Goal: Task Accomplishment & Management: Use online tool/utility

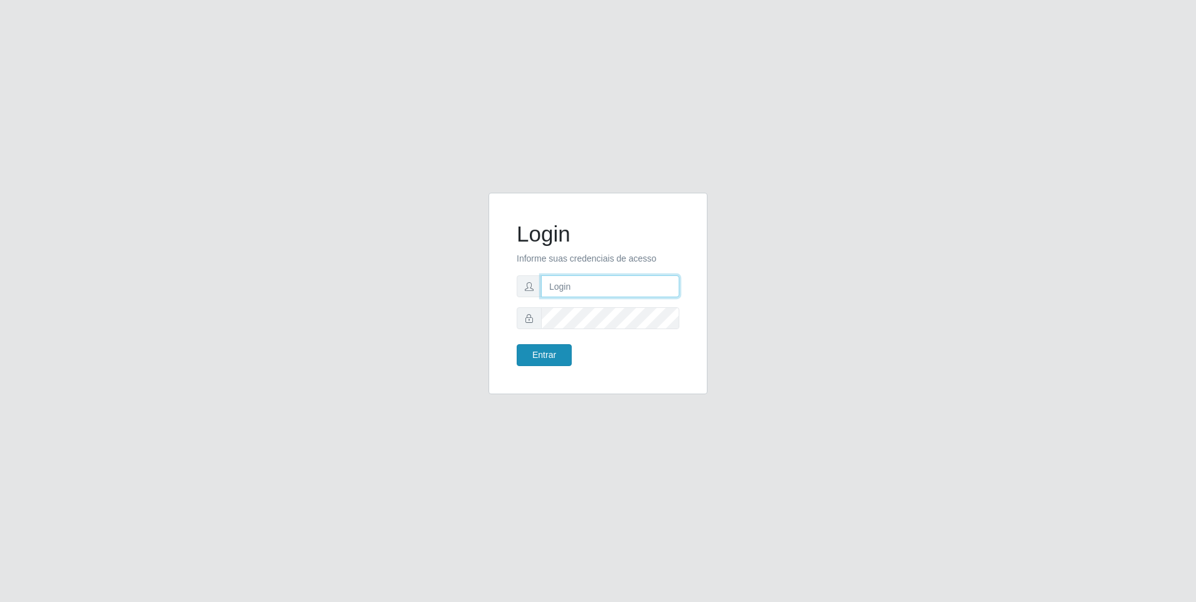
type input "[PERSON_NAME][EMAIL_ADDRESS][DOMAIN_NAME]"
click at [554, 355] on button "Entrar" at bounding box center [544, 355] width 55 height 22
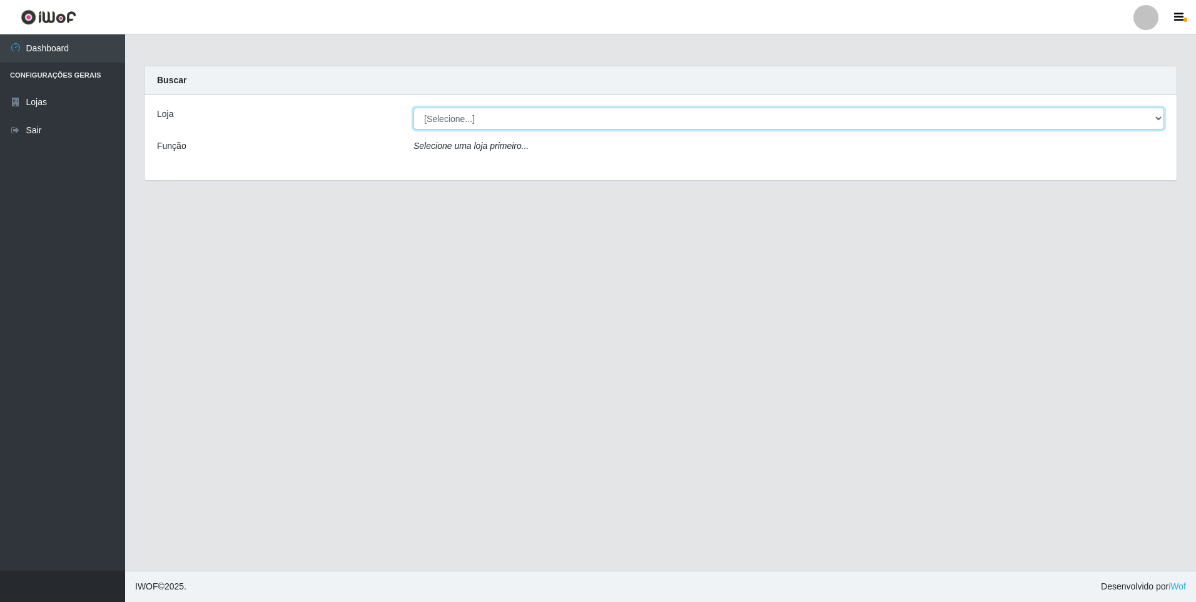
click at [1142, 112] on select "[Selecione...] Extrabom - Loja 01 Centro de Distribuição" at bounding box center [789, 119] width 751 height 22
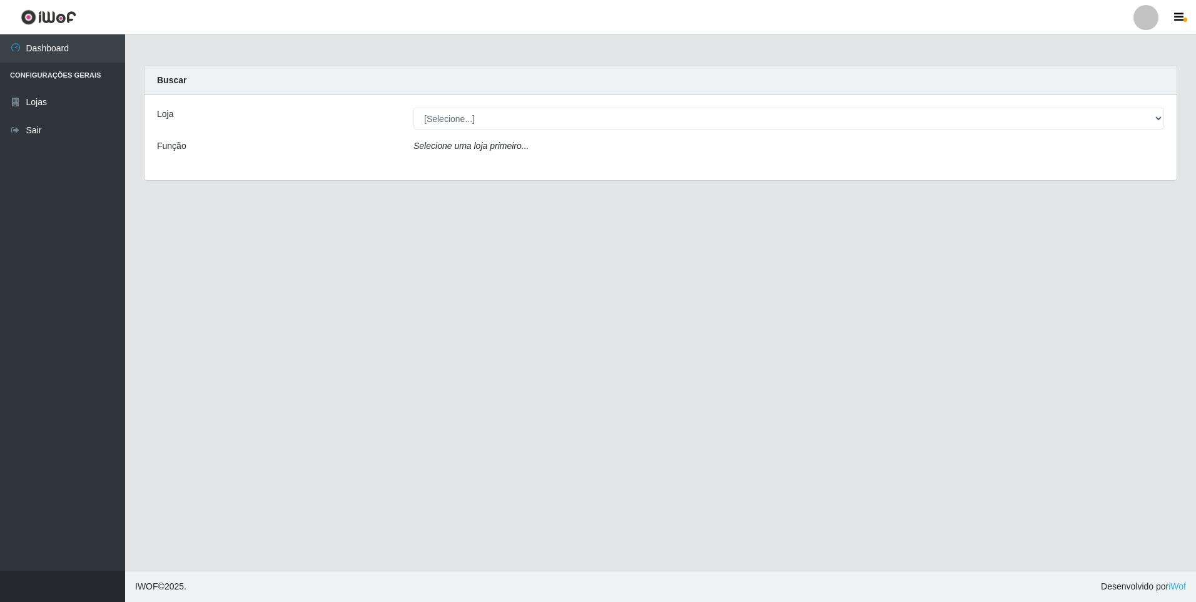
click at [780, 169] on div "Loja [Selecione...] Extrabom - Loja 01 Centro de Distribuição Função Selecione …" at bounding box center [661, 137] width 1032 height 85
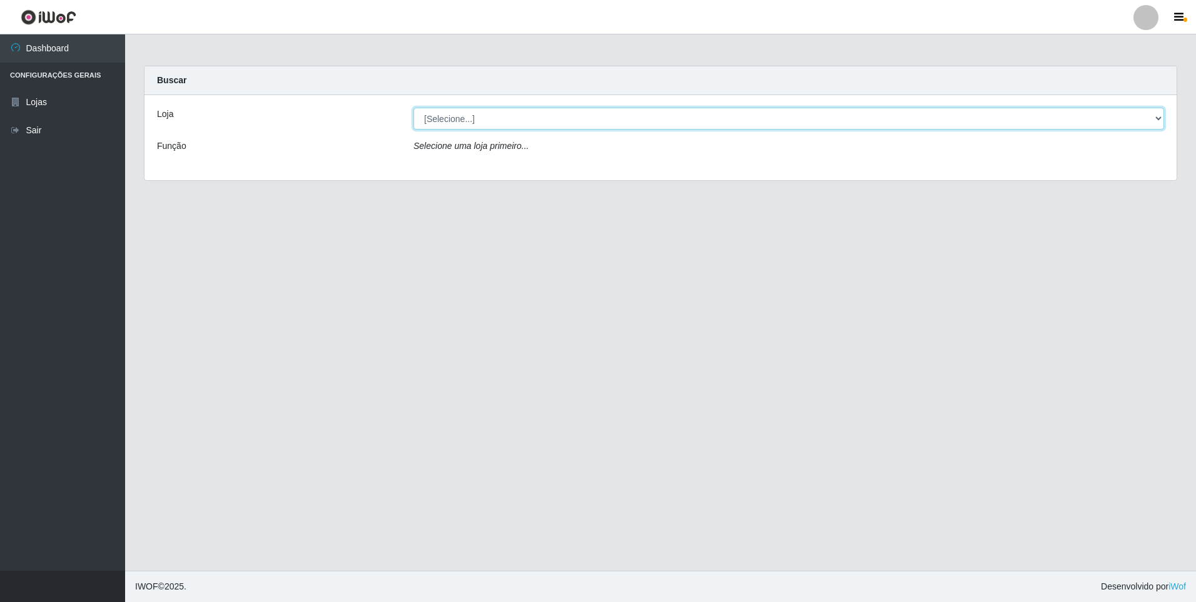
click at [746, 120] on select "[Selecione...] Extrabom - Loja 01 Centro de Distribuição" at bounding box center [789, 119] width 751 height 22
select select "435"
click at [414, 108] on select "[Selecione...] Extrabom - Loja 01 Centro de Distribuição" at bounding box center [789, 119] width 751 height 22
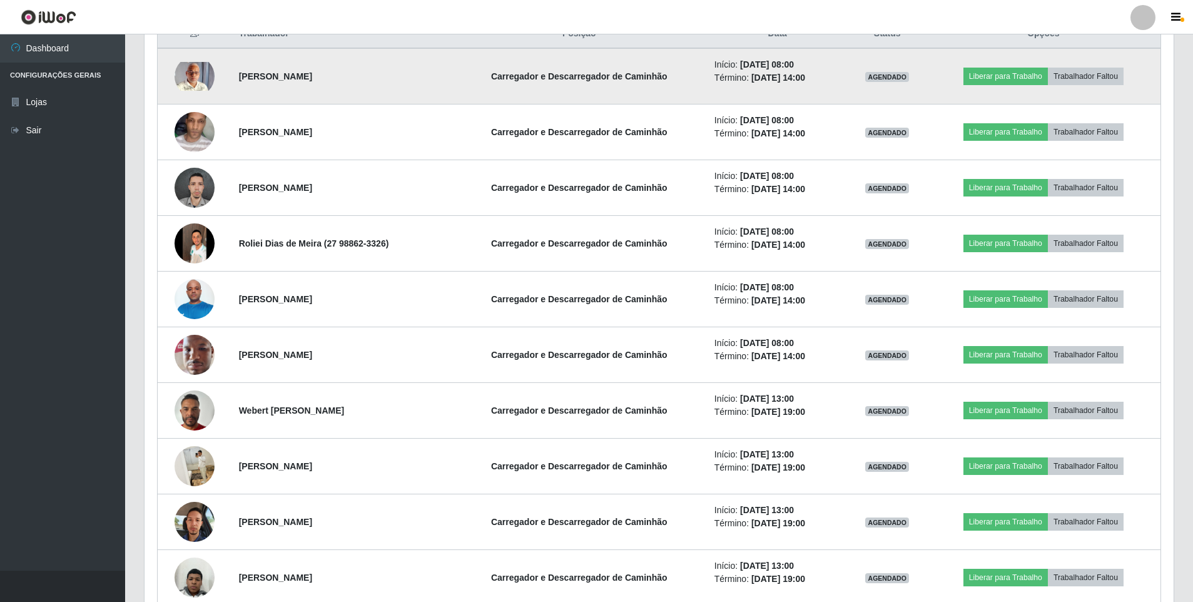
scroll to position [501, 0]
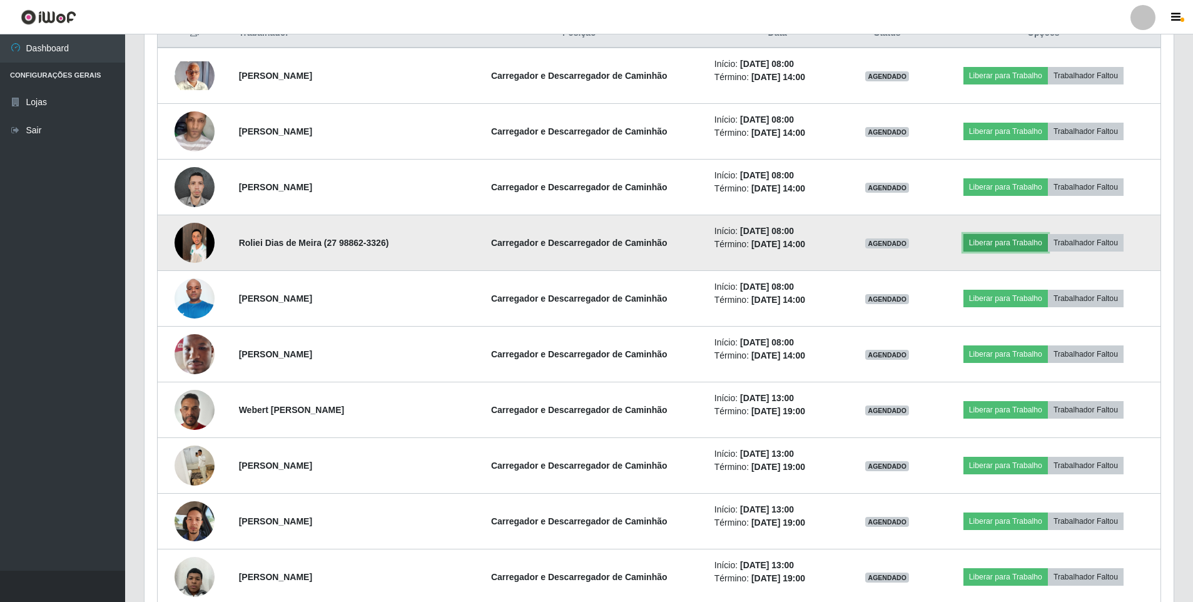
click at [1009, 247] on button "Liberar para Trabalho" at bounding box center [1006, 243] width 84 height 18
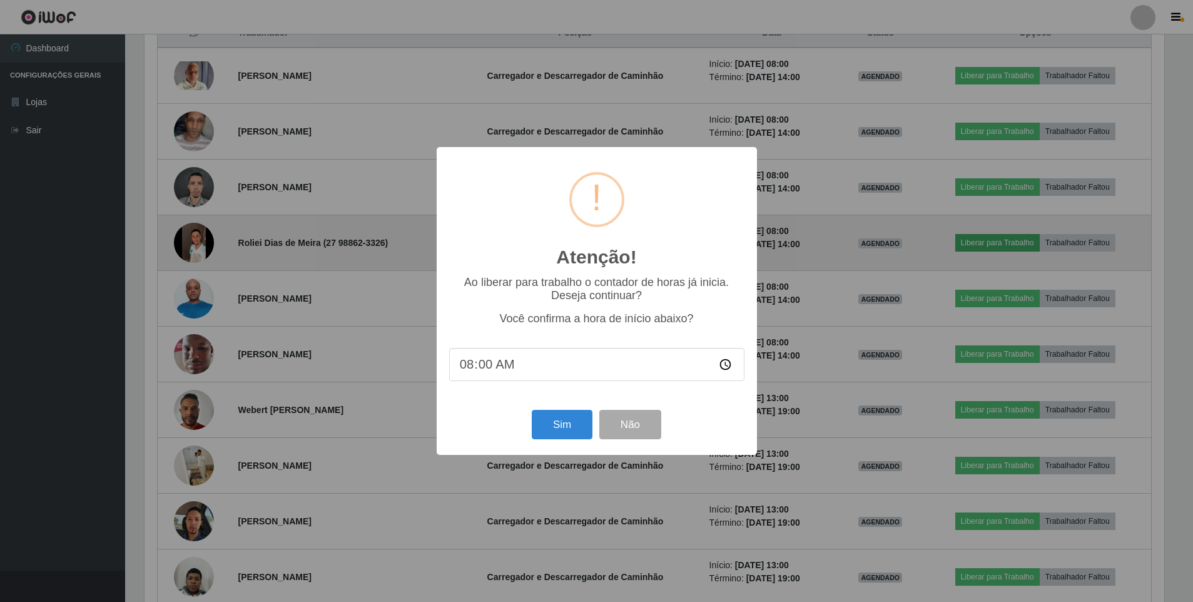
scroll to position [260, 1023]
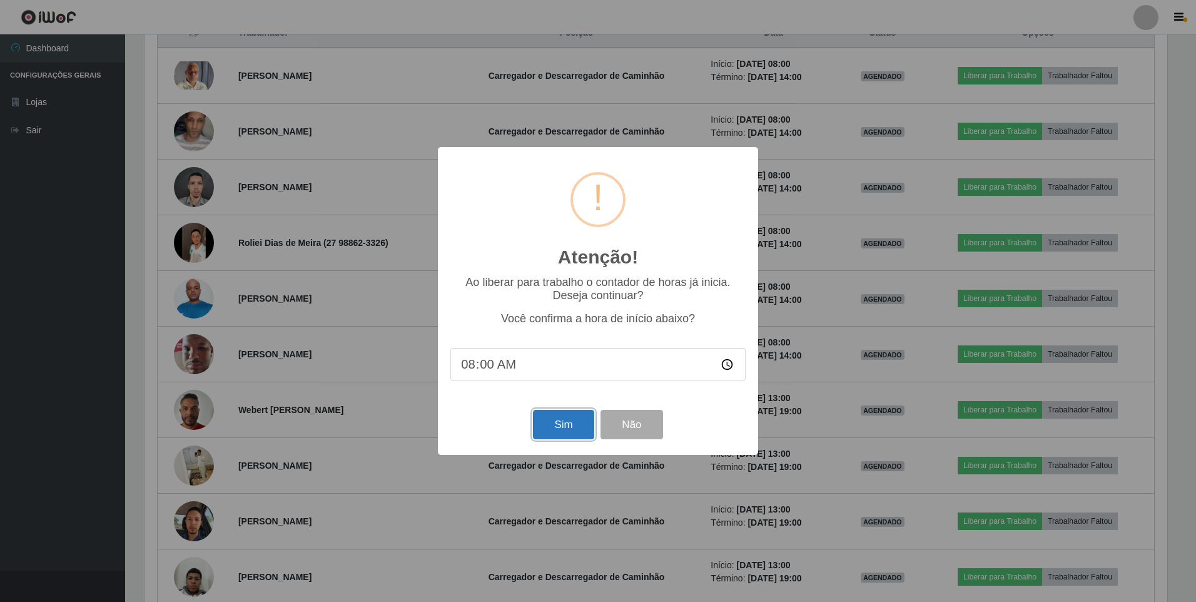
click at [570, 424] on button "Sim" at bounding box center [563, 424] width 61 height 29
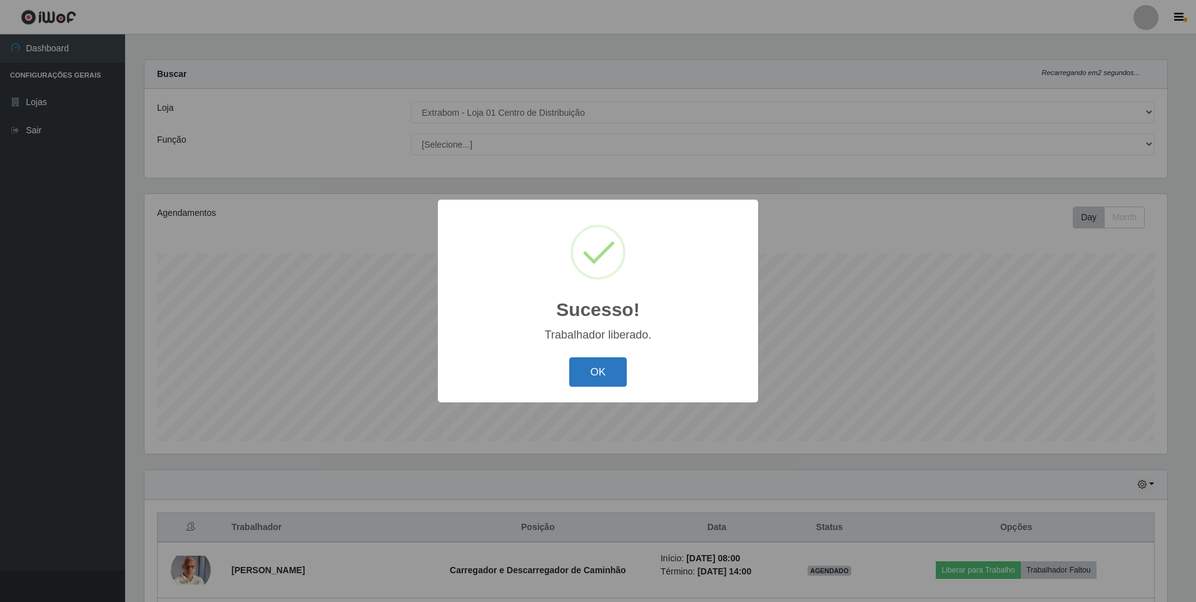
click at [592, 362] on button "OK" at bounding box center [598, 371] width 58 height 29
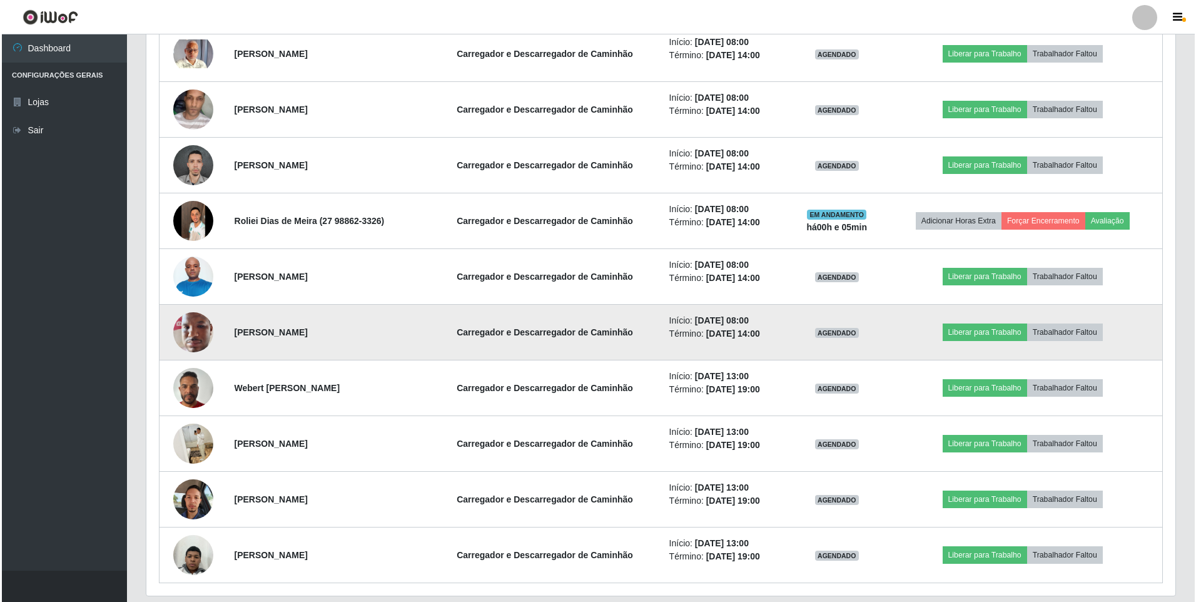
scroll to position [501, 0]
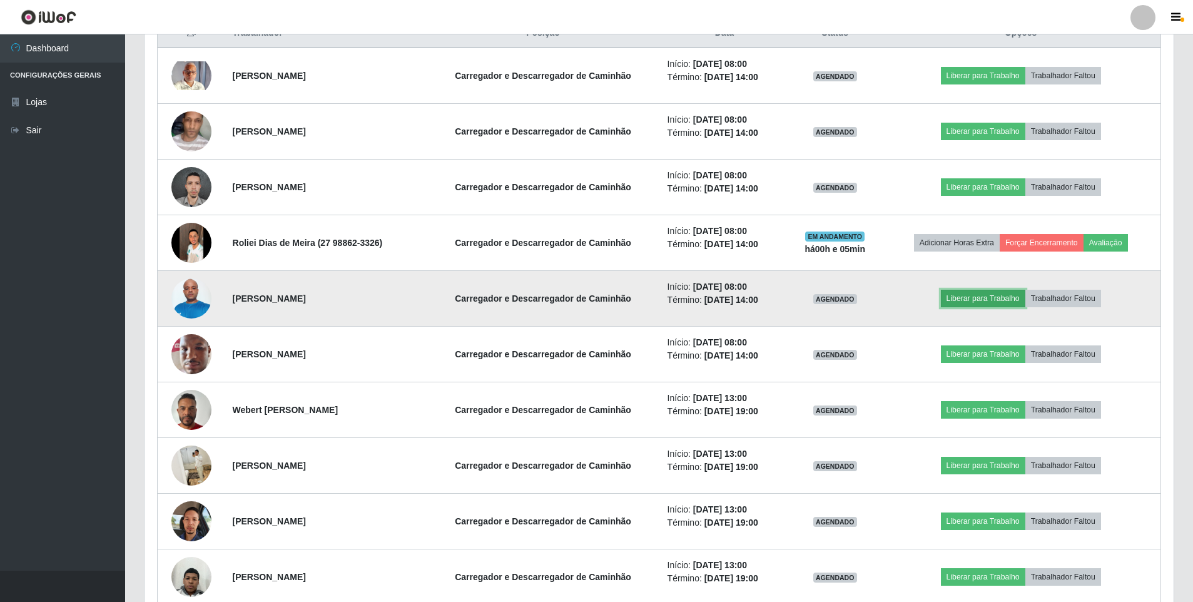
click at [993, 302] on button "Liberar para Trabalho" at bounding box center [983, 299] width 84 height 18
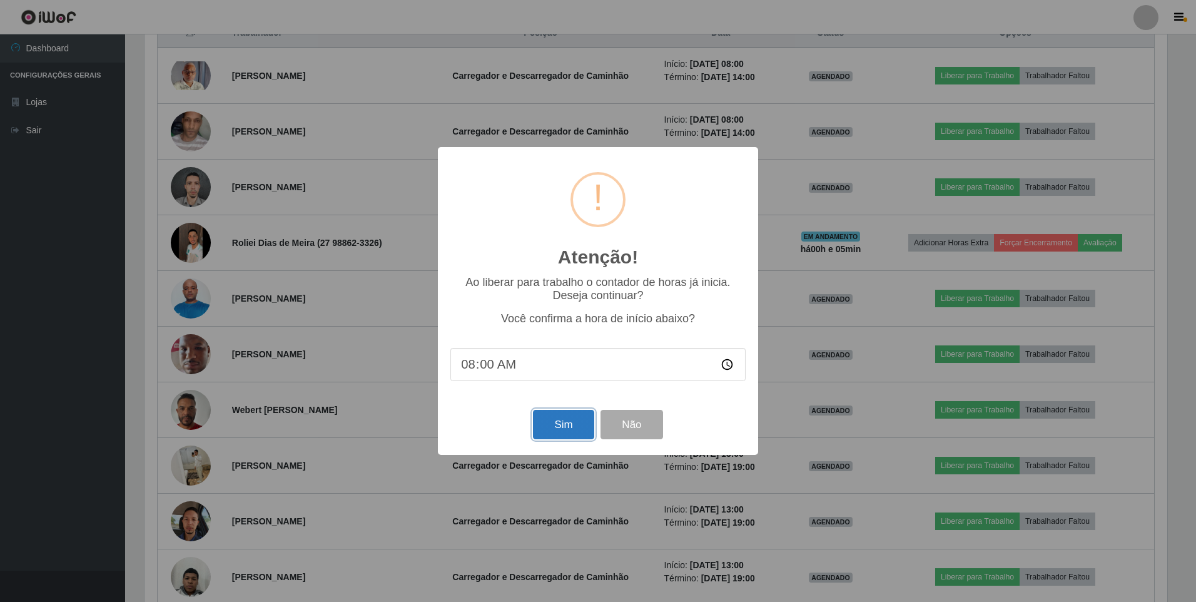
click at [593, 418] on button "Sim" at bounding box center [563, 424] width 61 height 29
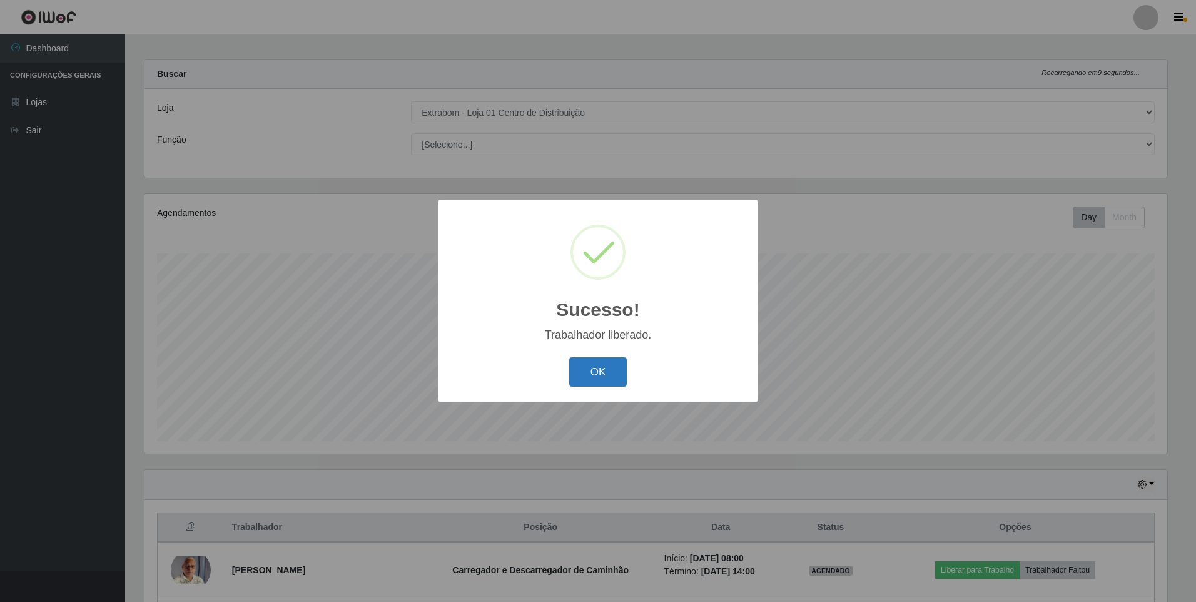
click at [600, 381] on button "OK" at bounding box center [598, 371] width 58 height 29
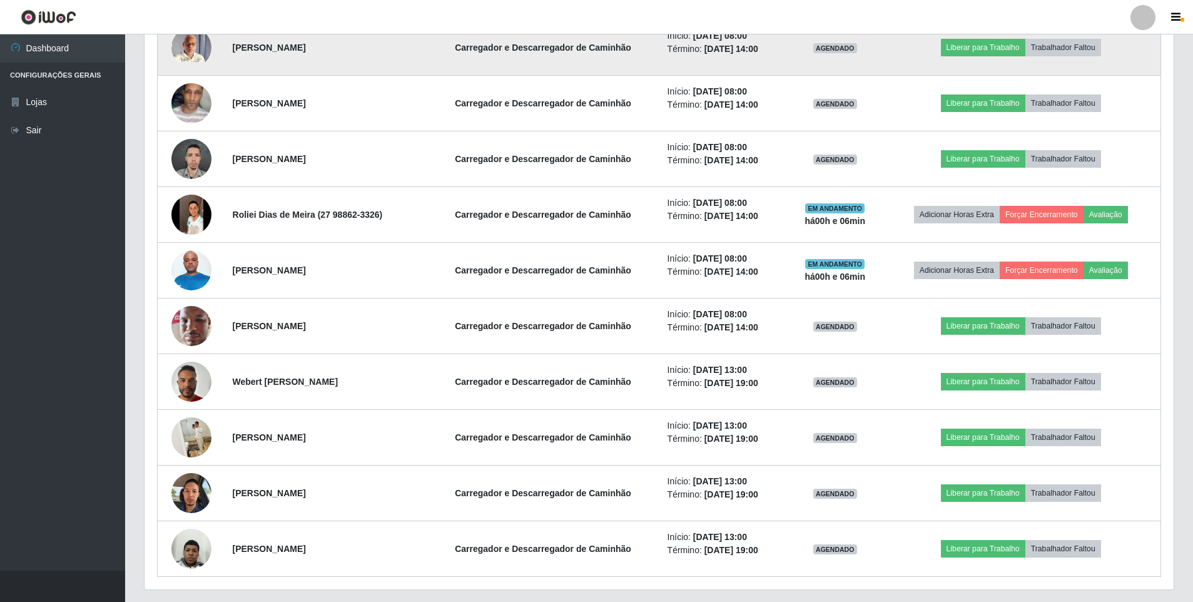
scroll to position [563, 0]
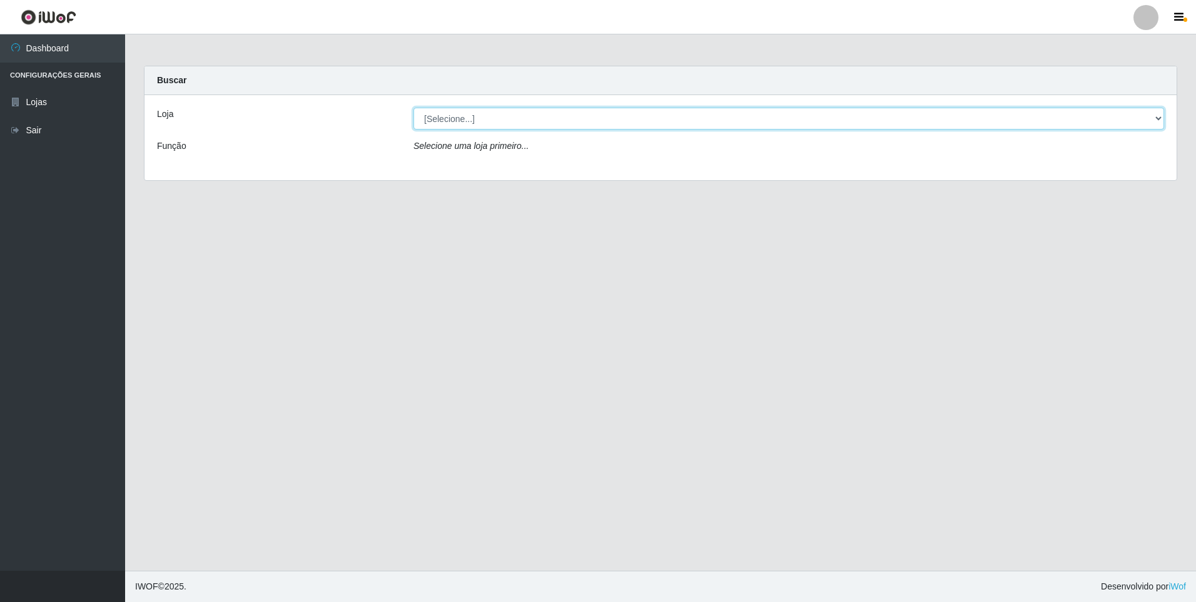
click at [613, 125] on select "[Selecione...] Extrabom - Loja 01 Centro de Distribuição" at bounding box center [789, 119] width 751 height 22
select select "435"
click at [414, 108] on select "[Selecione...] Extrabom - Loja 01 Centro de Distribuição" at bounding box center [789, 119] width 751 height 22
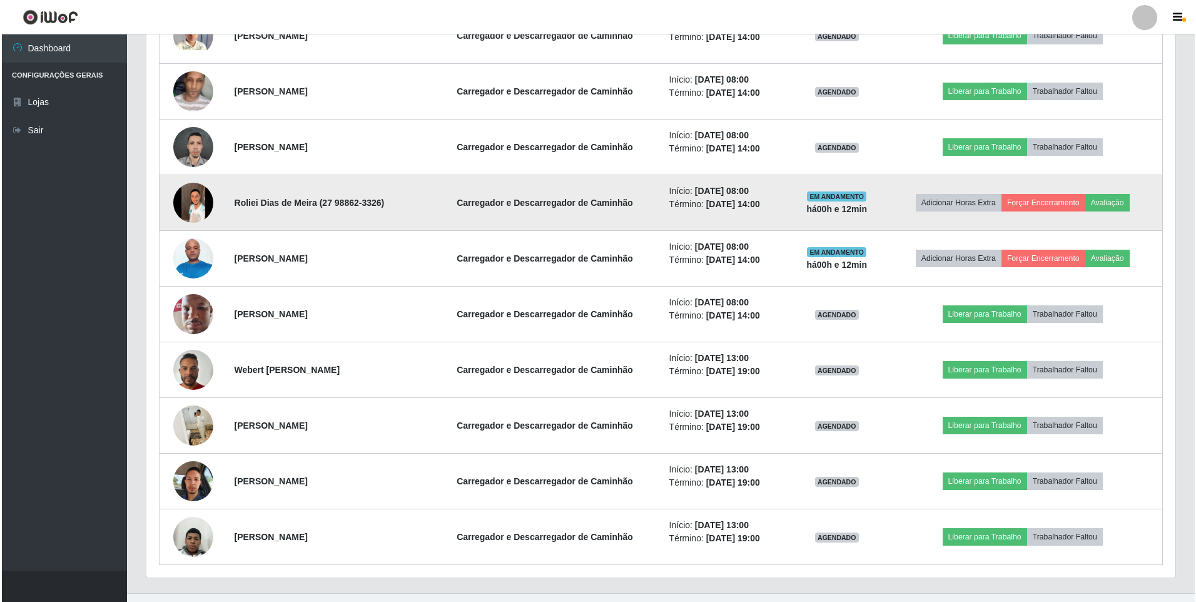
scroll to position [563, 0]
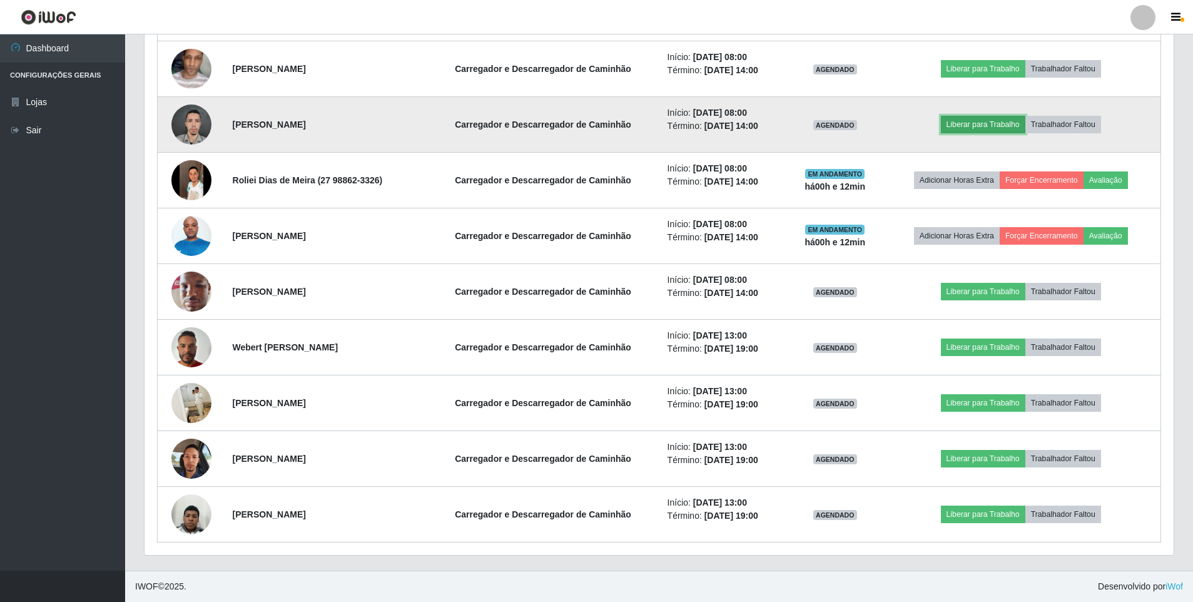
click at [978, 128] on button "Liberar para Trabalho" at bounding box center [983, 125] width 84 height 18
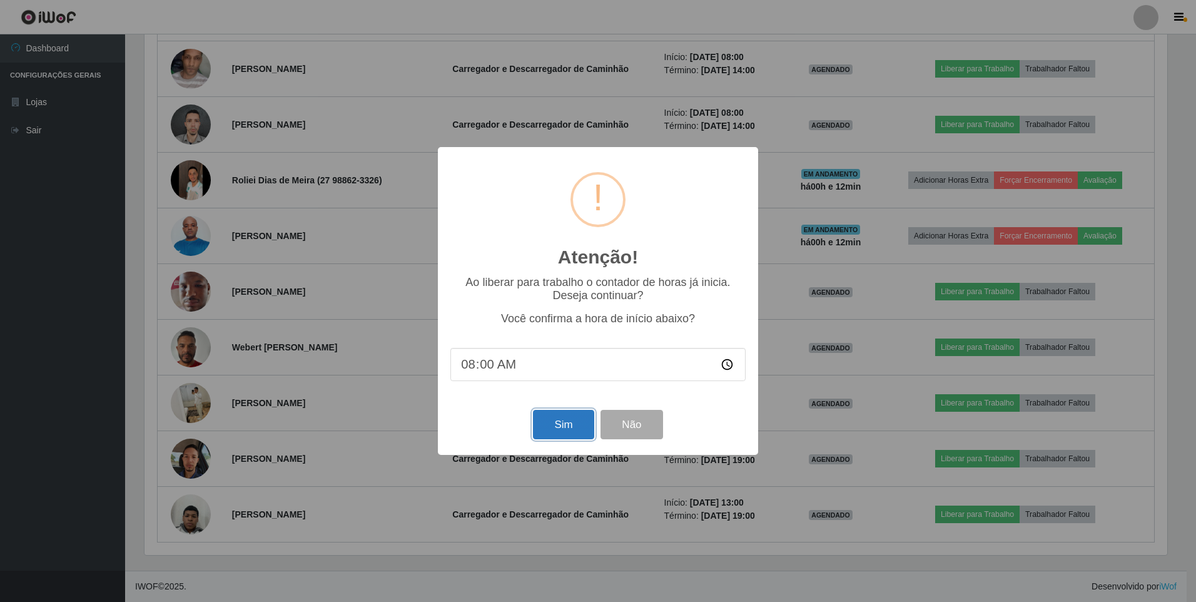
click at [564, 425] on button "Sim" at bounding box center [563, 424] width 61 height 29
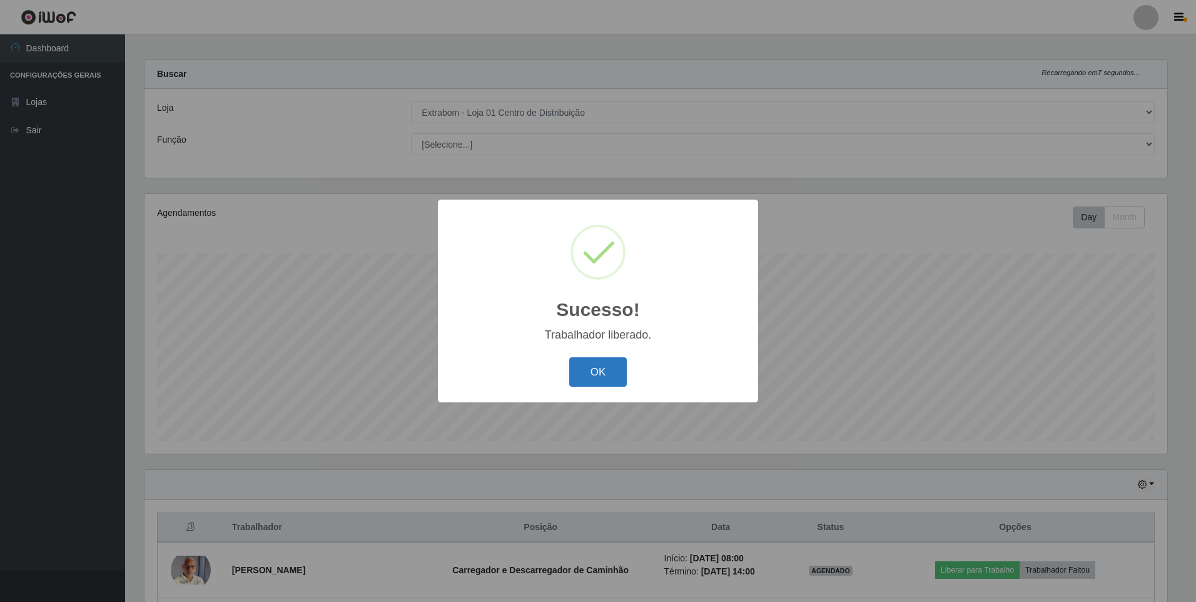
click at [596, 372] on button "OK" at bounding box center [598, 371] width 58 height 29
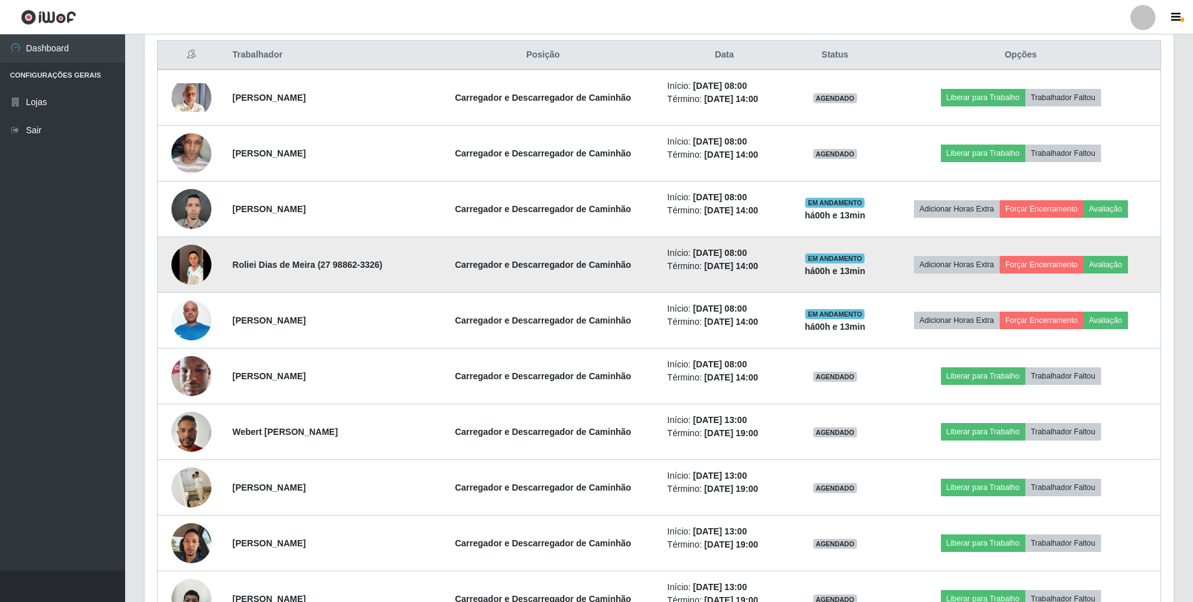
scroll to position [501, 0]
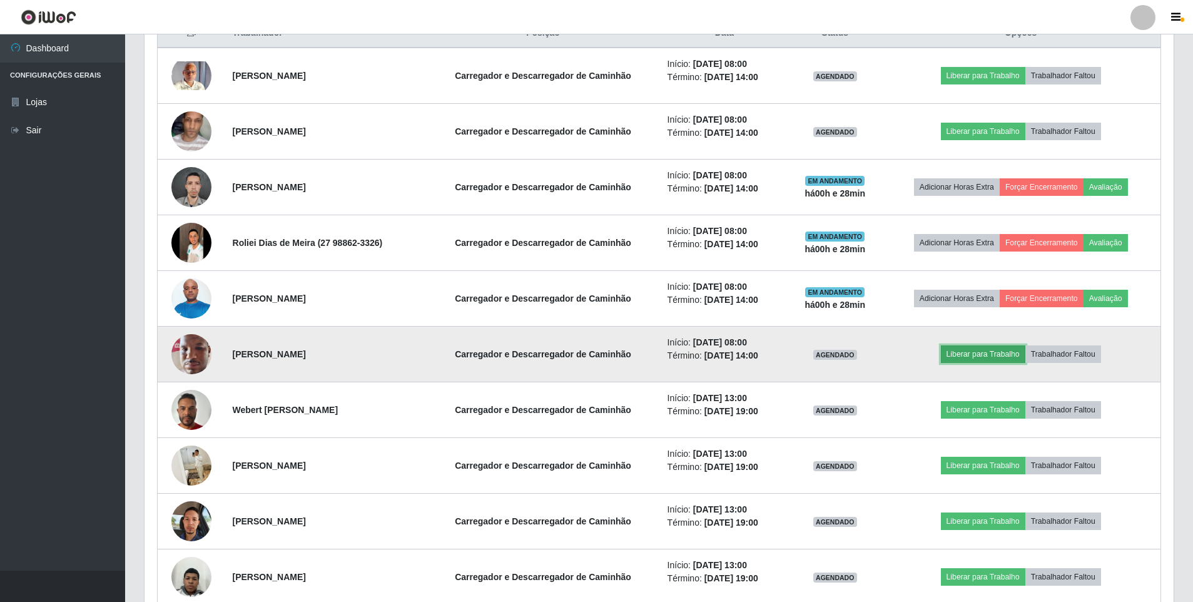
click at [983, 359] on button "Liberar para Trabalho" at bounding box center [983, 354] width 84 height 18
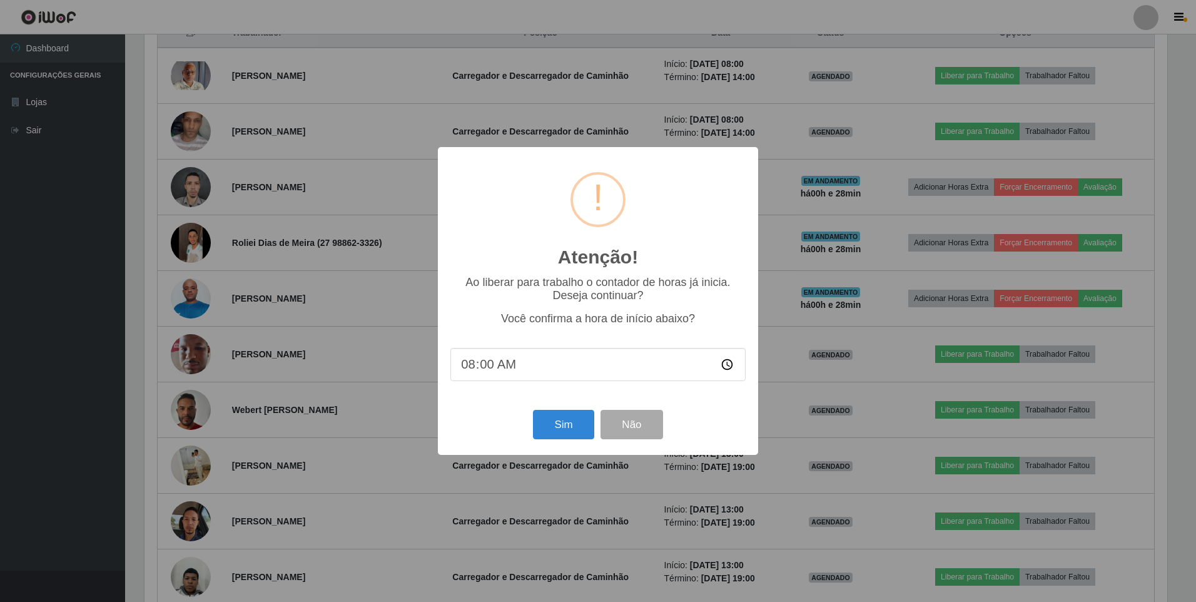
click at [537, 376] on input "08:00" at bounding box center [597, 364] width 295 height 33
click at [534, 369] on input "08:00" at bounding box center [597, 364] width 295 height 33
type input "08:30"
click at [527, 365] on input "08:30" at bounding box center [597, 364] width 295 height 33
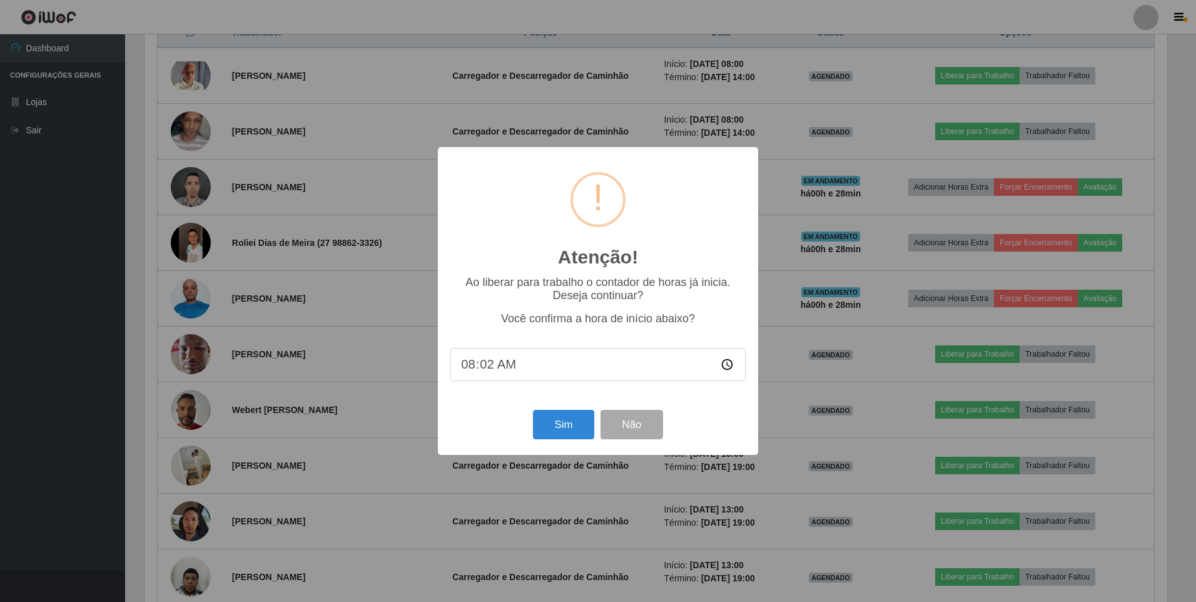
type input "08:28"
click at [574, 429] on button "Sim" at bounding box center [563, 424] width 61 height 29
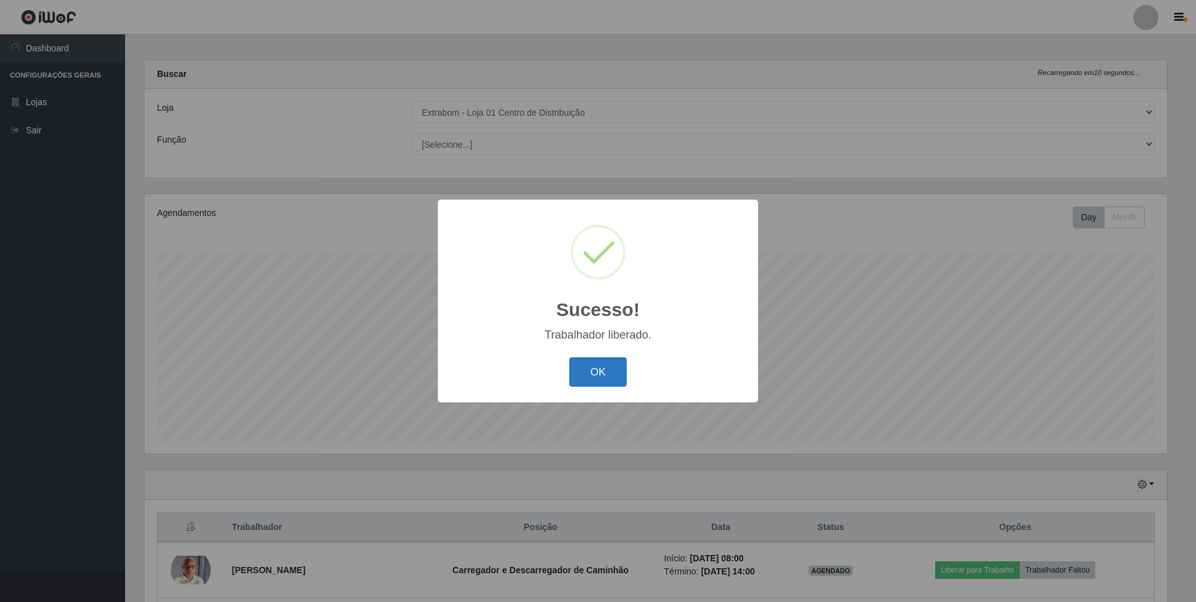
click at [608, 383] on button "OK" at bounding box center [598, 371] width 58 height 29
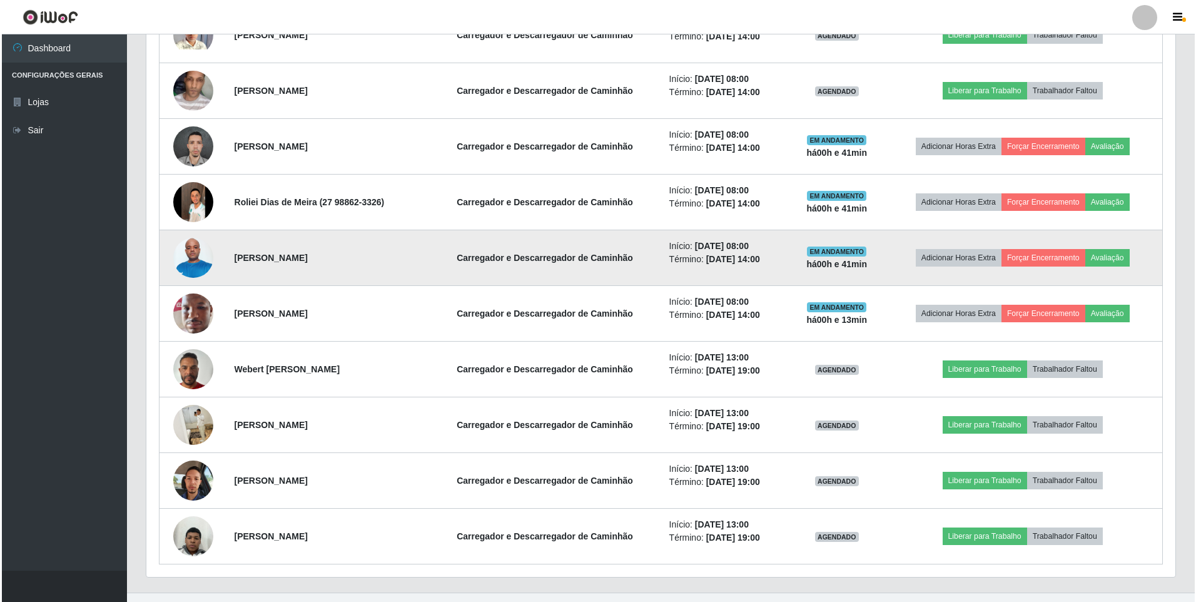
scroll to position [563, 0]
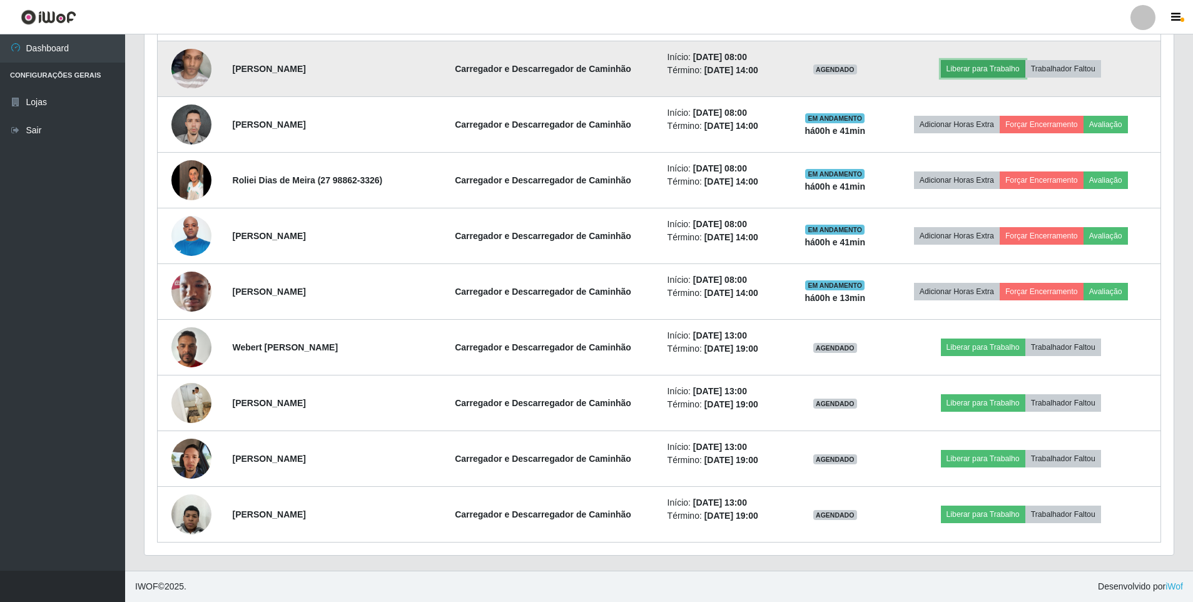
click at [960, 71] on button "Liberar para Trabalho" at bounding box center [983, 69] width 84 height 18
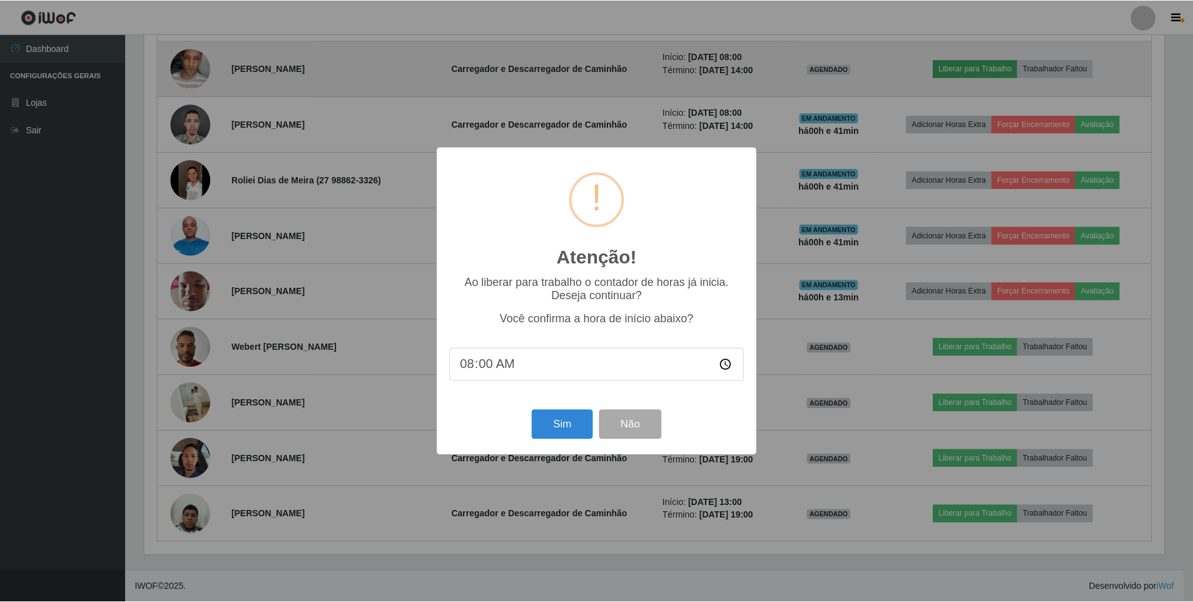
scroll to position [260, 1023]
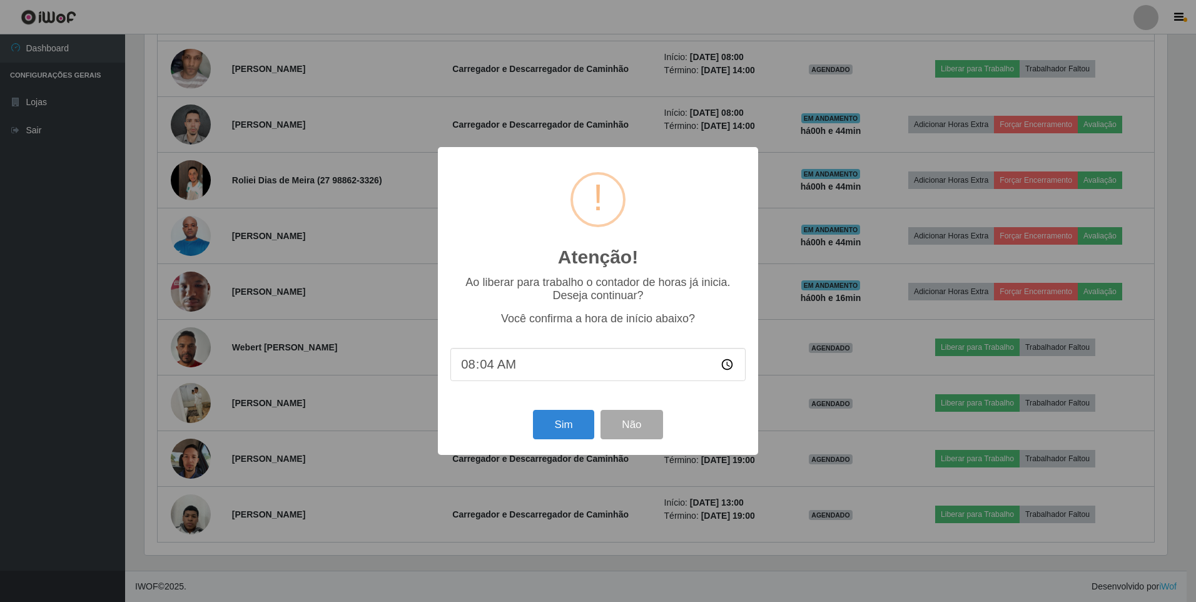
type input "08:40"
click at [571, 426] on button "Sim" at bounding box center [563, 424] width 61 height 29
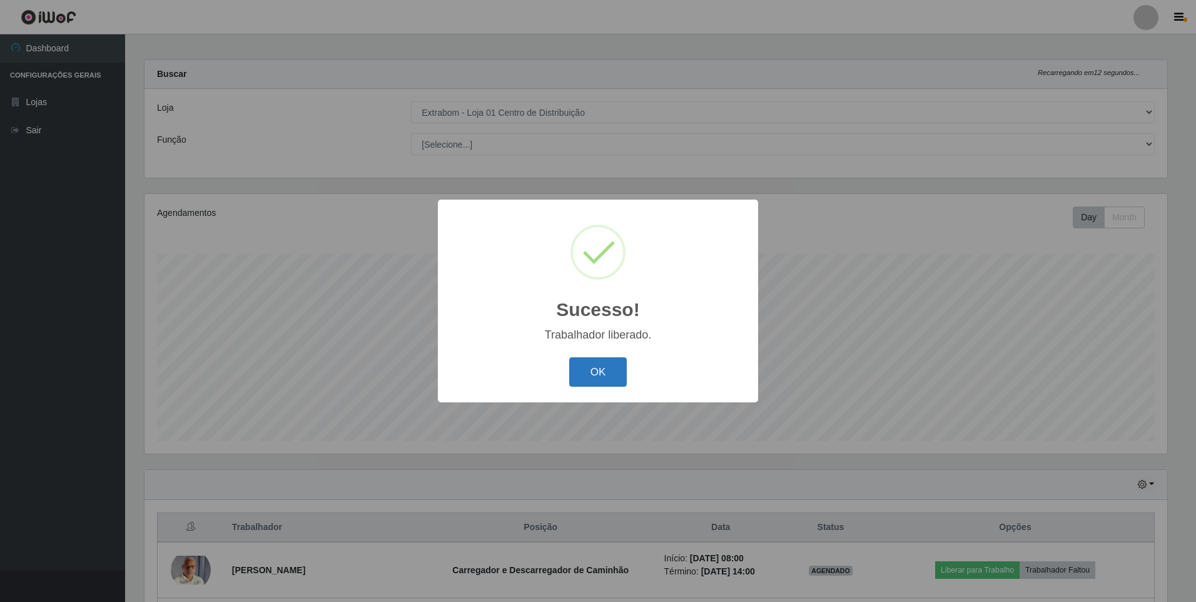
click at [601, 375] on button "OK" at bounding box center [598, 371] width 58 height 29
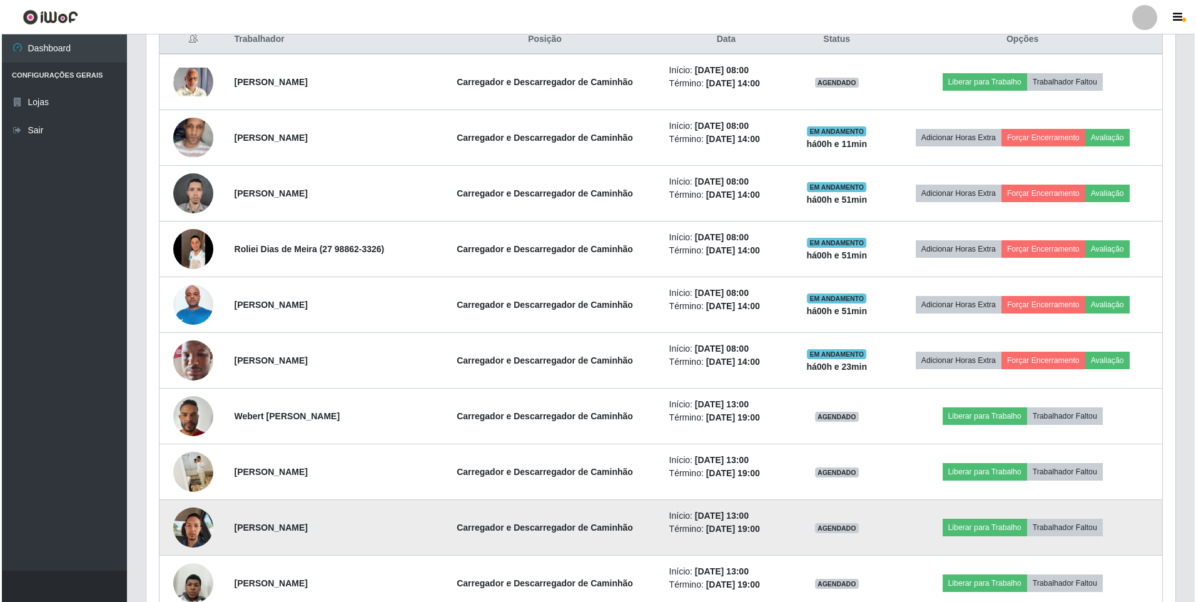
scroll to position [563, 0]
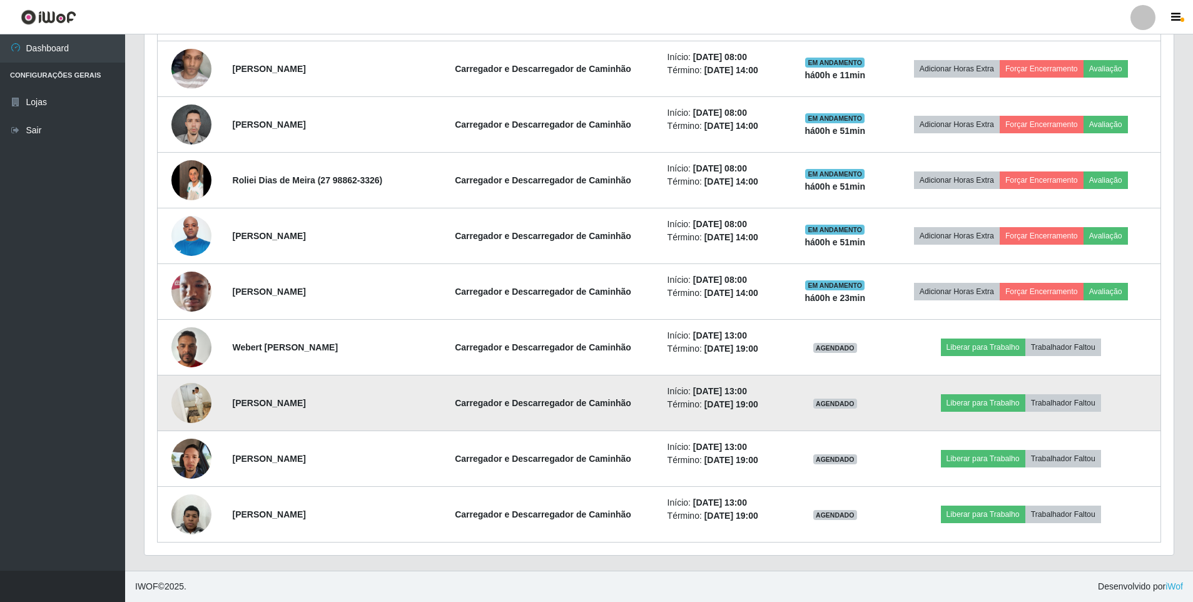
click at [205, 405] on img at bounding box center [191, 403] width 40 height 50
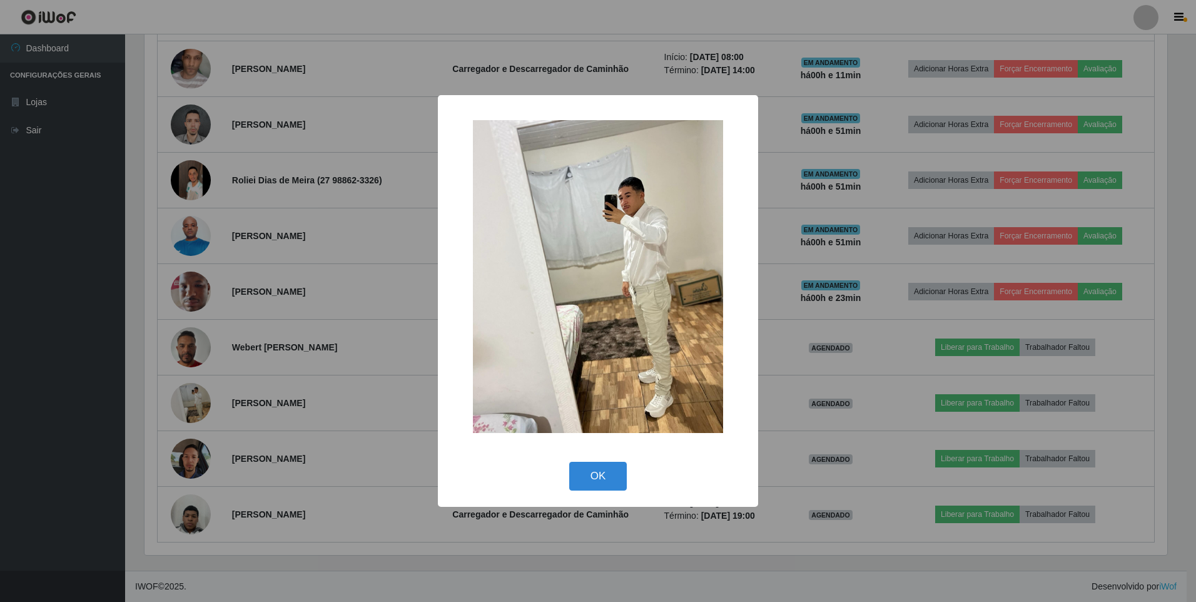
click at [281, 384] on div "× OK Cancel" at bounding box center [598, 301] width 1196 height 602
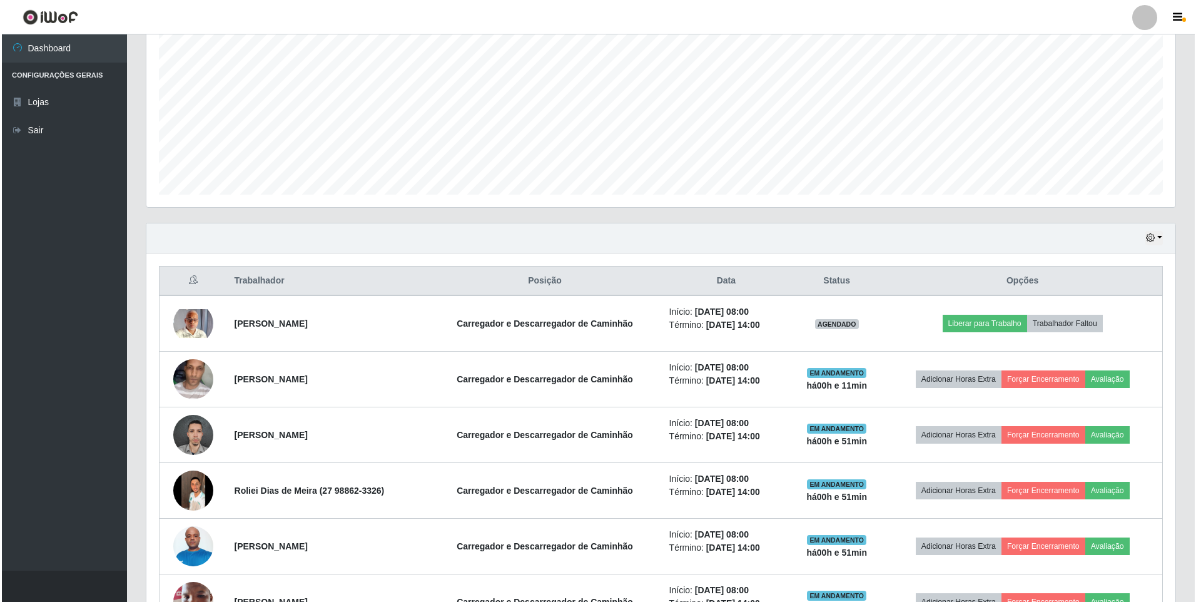
scroll to position [250, 0]
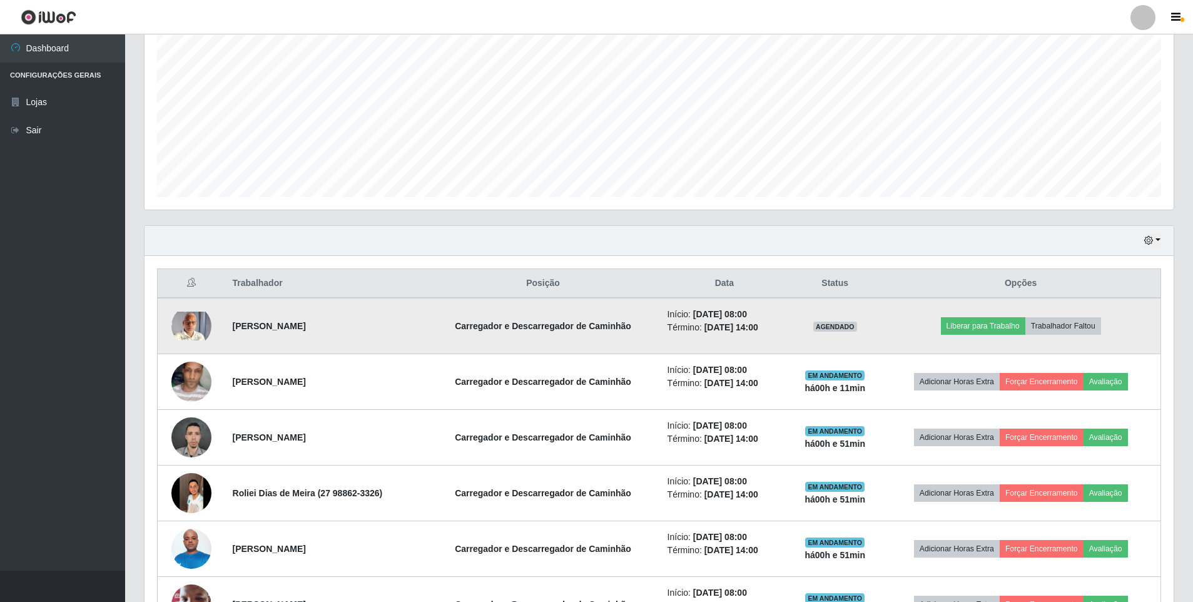
click at [206, 335] on img at bounding box center [191, 326] width 40 height 29
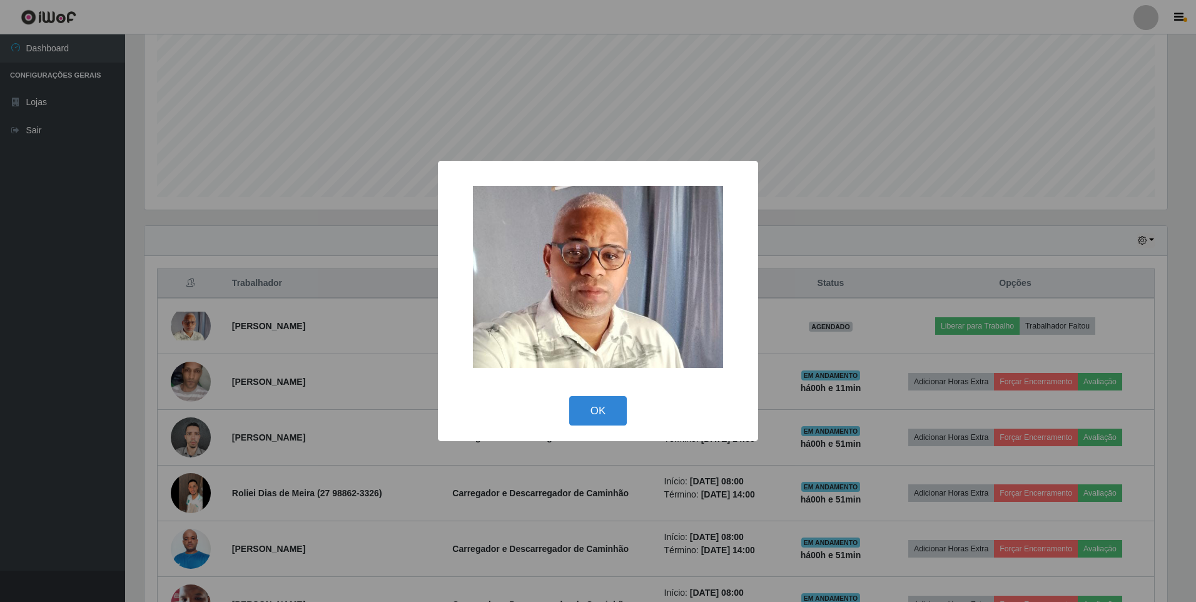
click at [276, 377] on div "× OK Cancel" at bounding box center [598, 301] width 1196 height 602
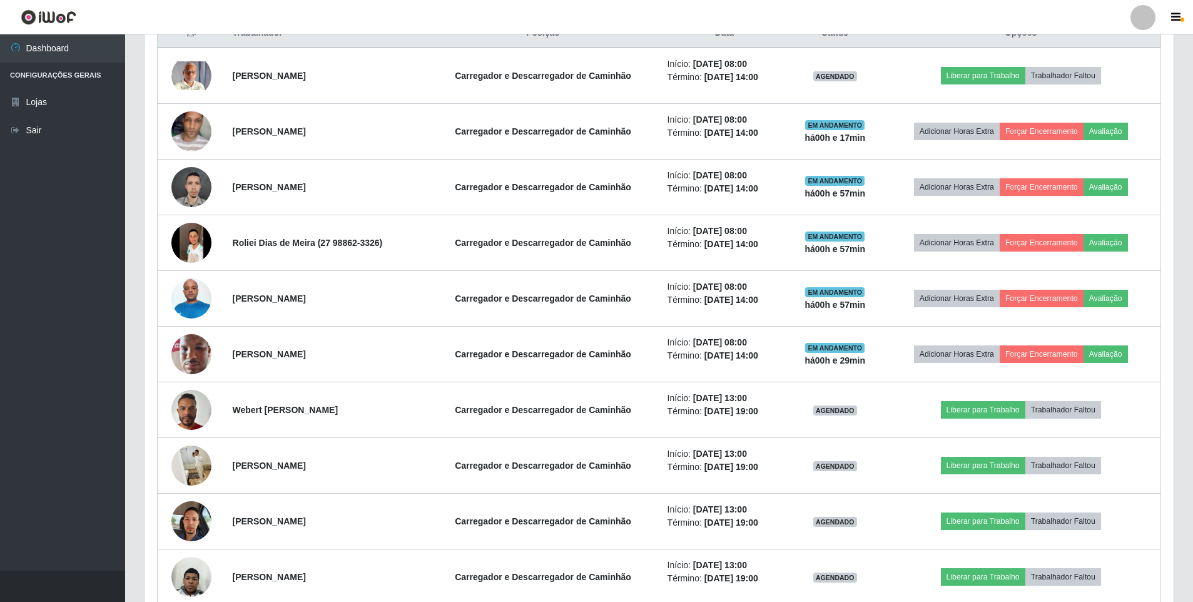
scroll to position [438, 0]
